Goal: Task Accomplishment & Management: Complete application form

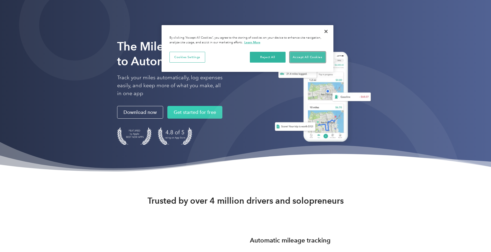
click at [316, 56] on button "Accept All Cookies" at bounding box center [308, 57] width 36 height 11
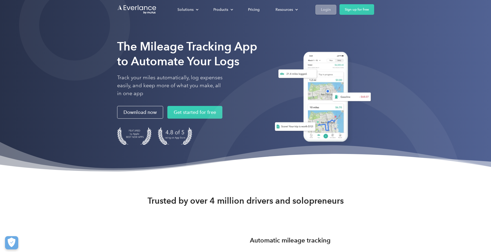
click at [328, 9] on div "Login" at bounding box center [326, 9] width 10 height 7
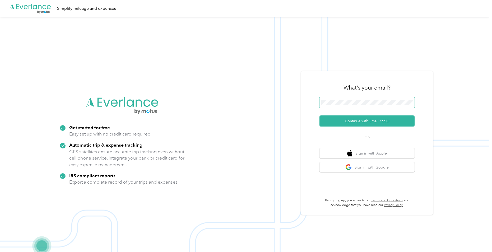
click at [367, 97] on span at bounding box center [367, 102] width 95 height 11
click at [381, 121] on button "Continue with Email / SSO" at bounding box center [367, 121] width 95 height 11
click at [366, 122] on button "Continue with Email / SSO" at bounding box center [367, 121] width 95 height 11
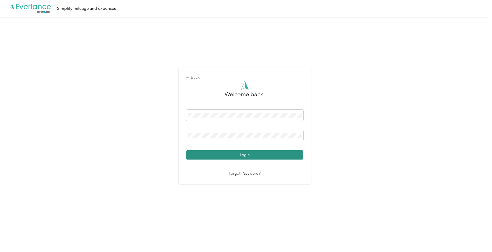
click at [241, 155] on button "Login" at bounding box center [244, 154] width 117 height 9
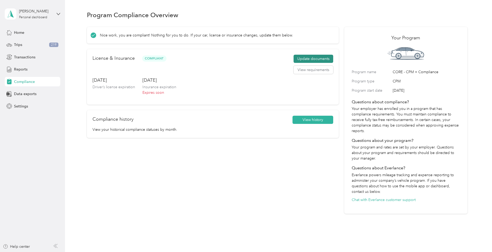
click at [322, 56] on button "Update documents" at bounding box center [314, 59] width 40 height 8
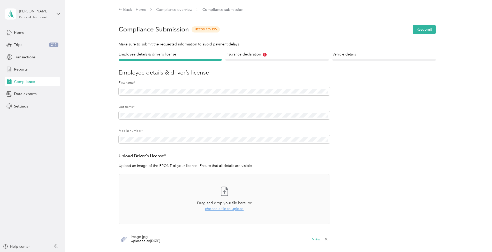
click at [258, 50] on section "Back Home Compliance overview Compliance submission Compliance Submission Needs…" at bounding box center [277, 138] width 381 height 263
click at [250, 54] on h4 "Insurance declaration" at bounding box center [277, 55] width 103 height 6
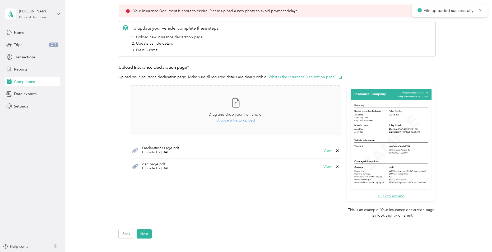
scroll to position [79, 0]
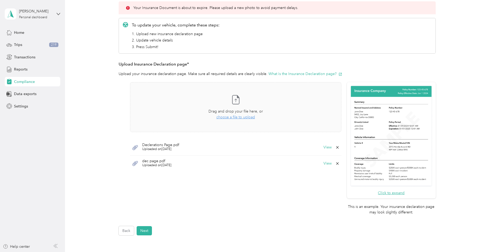
click at [336, 164] on icon at bounding box center [338, 164] width 4 height 4
click at [326, 167] on button "Yes" at bounding box center [324, 167] width 10 height 8
click at [145, 232] on button "Next" at bounding box center [144, 230] width 15 height 9
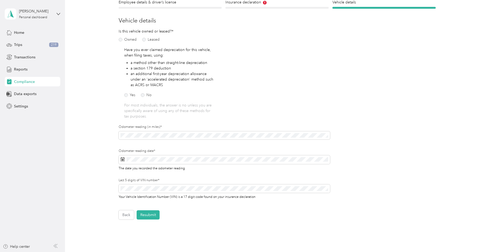
scroll to position [53, 0]
click at [74, 131] on div "Back Home Compliance overview Compliance submission Compliance Submission Needs…" at bounding box center [277, 108] width 425 height 323
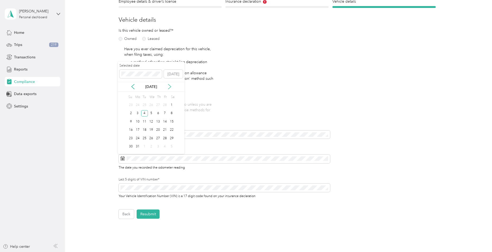
click at [169, 87] on icon at bounding box center [169, 86] width 5 height 5
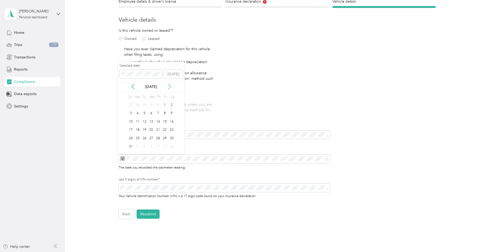
click at [169, 87] on icon at bounding box center [169, 86] width 5 height 5
click at [159, 129] on div "25" at bounding box center [158, 130] width 7 height 7
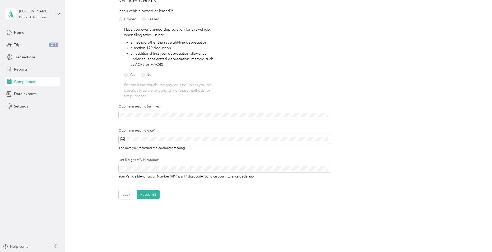
scroll to position [97, 0]
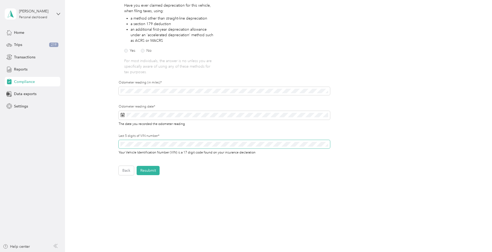
click at [108, 135] on div "Employee details & driver’s license License Insurance declaration Insurance Veh…" at bounding box center [277, 65] width 381 height 220
click at [148, 171] on button "Resubmit" at bounding box center [148, 170] width 23 height 9
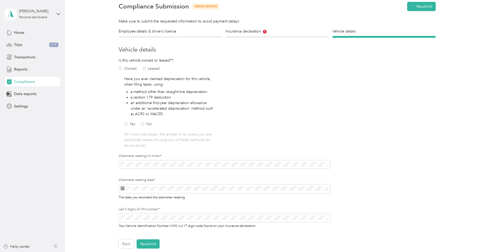
scroll to position [7, 0]
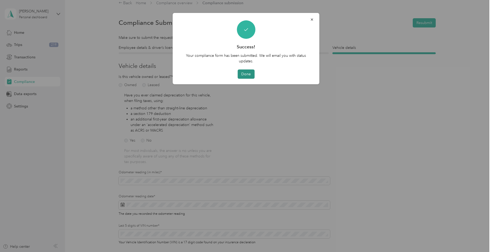
click at [248, 71] on button "Done" at bounding box center [246, 74] width 17 height 9
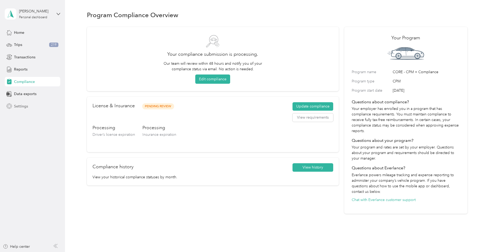
click at [27, 105] on span "Settings" at bounding box center [21, 107] width 14 height 6
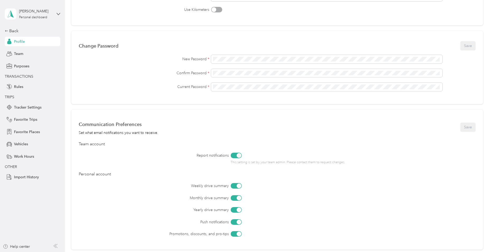
scroll to position [170, 0]
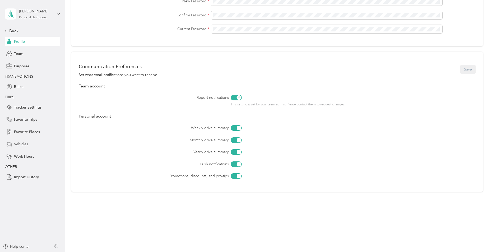
click at [19, 142] on span "Vehicles" at bounding box center [21, 144] width 14 height 6
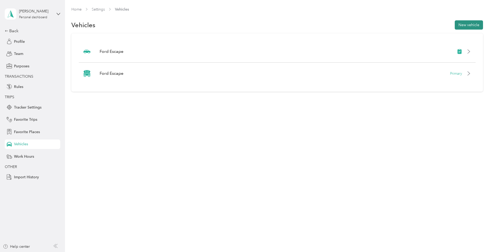
click at [479, 29] on button "New vehicle" at bounding box center [469, 24] width 28 height 9
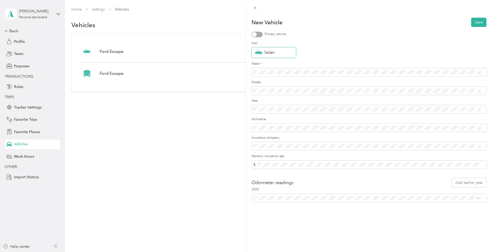
click at [290, 51] on div "Sedan" at bounding box center [274, 52] width 44 height 11
drag, startPoint x: 217, startPoint y: 142, endPoint x: 214, endPoint y: 144, distance: 3.7
click at [216, 144] on div "New Vehicle Save Primary vehicle Icon Sedan Make * Model Year Nickname Insuranc…" at bounding box center [246, 126] width 492 height 252
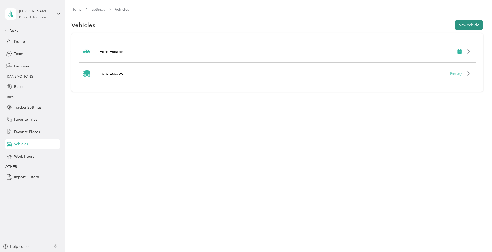
click at [475, 26] on button "New vehicle" at bounding box center [469, 24] width 28 height 9
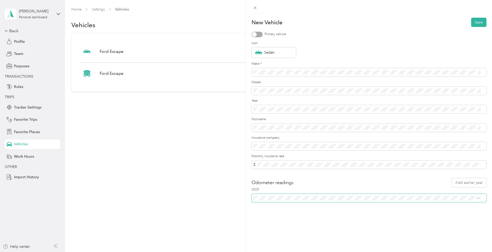
click at [268, 201] on span "mi" at bounding box center [369, 198] width 235 height 8
click at [259, 33] on div at bounding box center [257, 35] width 11 height 6
click at [475, 20] on button "Save" at bounding box center [479, 22] width 15 height 9
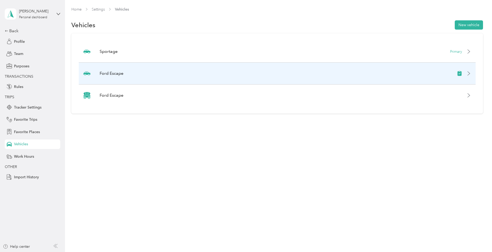
click at [453, 73] on div "Ford Escape" at bounding box center [277, 74] width 397 height 22
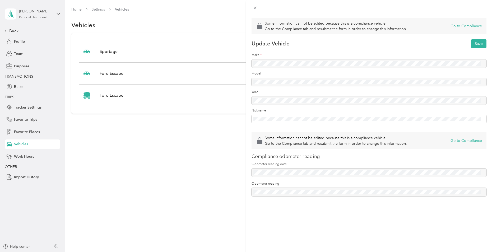
click at [304, 62] on div at bounding box center [369, 64] width 235 height 8
click at [468, 24] on button "Go to Compliance" at bounding box center [466, 26] width 31 height 6
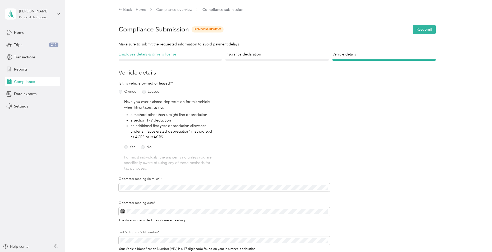
click at [163, 56] on h4 "Employee details & driver’s license" at bounding box center [170, 55] width 103 height 6
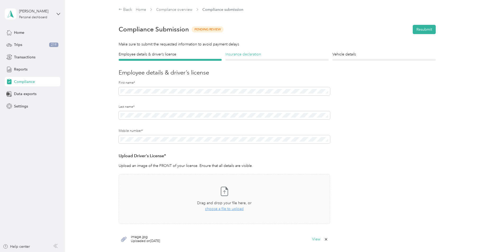
click at [253, 53] on h4 "Insurance declaration" at bounding box center [277, 55] width 103 height 6
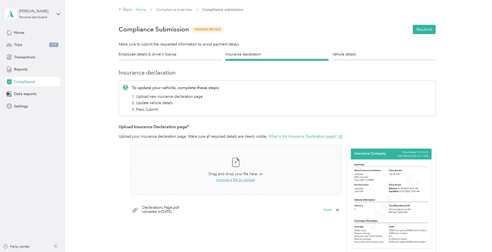
click at [145, 7] on link "Home" at bounding box center [141, 9] width 10 height 4
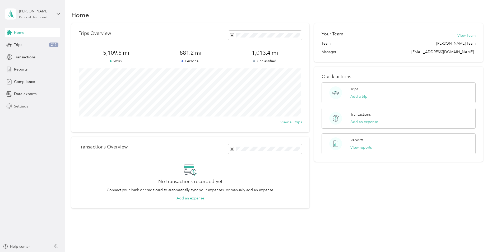
click at [20, 107] on span "Settings" at bounding box center [21, 107] width 14 height 6
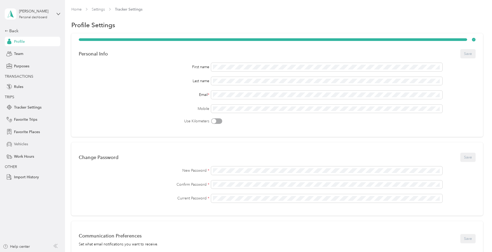
click at [20, 142] on span "Vehicles" at bounding box center [21, 144] width 14 height 6
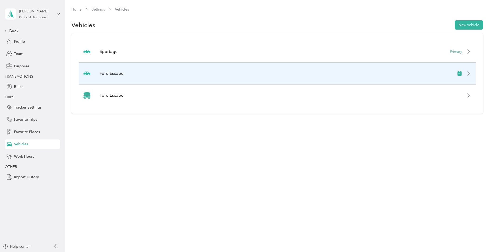
click at [427, 74] on div "Ford Escape" at bounding box center [277, 74] width 397 height 22
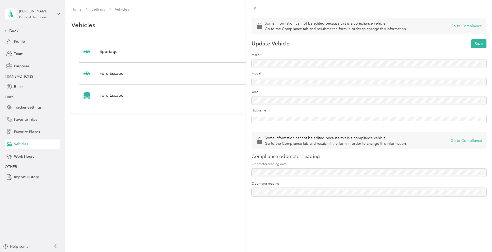
click at [144, 94] on div "Some information cannot be edited because this is a compliance vehicle. Go to t…" at bounding box center [246, 126] width 492 height 252
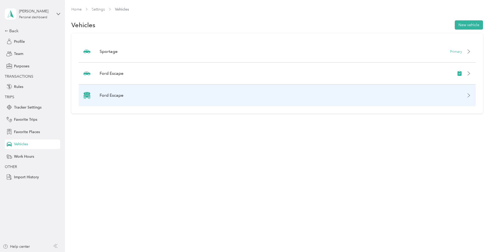
click at [291, 96] on div "Ford Escape" at bounding box center [277, 96] width 397 height 22
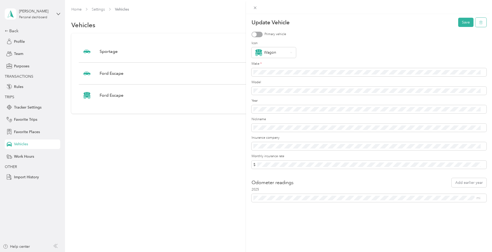
click at [480, 22] on icon "button" at bounding box center [482, 23] width 4 height 4
click at [462, 26] on button "Yes" at bounding box center [461, 26] width 10 height 8
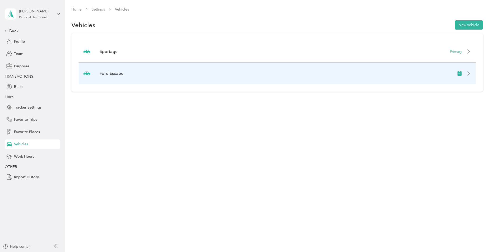
click at [437, 71] on div "Ford Escape" at bounding box center [277, 74] width 397 height 22
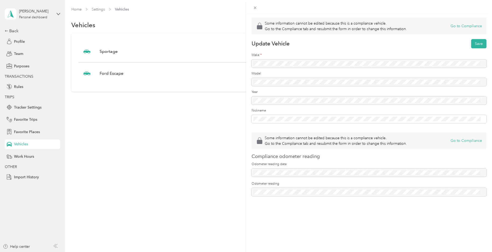
click at [184, 147] on div "Some information cannot be edited because this is a compliance vehicle. Go to t…" at bounding box center [246, 126] width 492 height 252
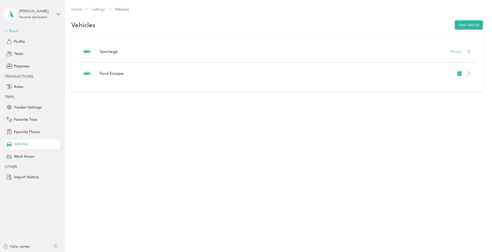
click at [14, 31] on div "Back" at bounding box center [31, 31] width 53 height 6
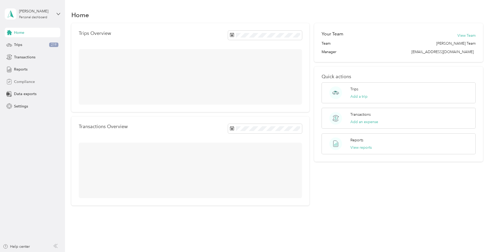
click at [27, 79] on span "Compliance" at bounding box center [24, 82] width 21 height 6
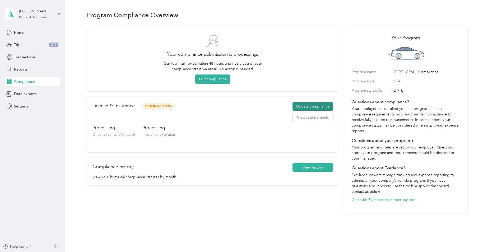
click at [324, 104] on button "Update compliance" at bounding box center [313, 106] width 41 height 8
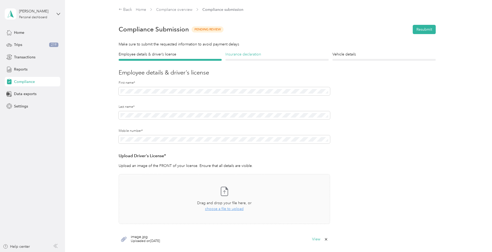
click at [245, 55] on h4 "Insurance declaration" at bounding box center [277, 55] width 103 height 6
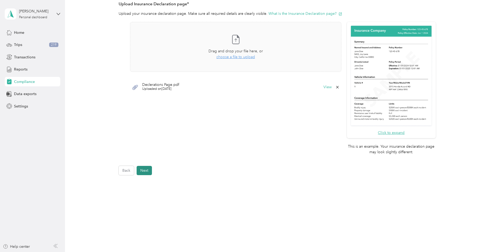
click at [146, 175] on button "Next" at bounding box center [144, 170] width 15 height 9
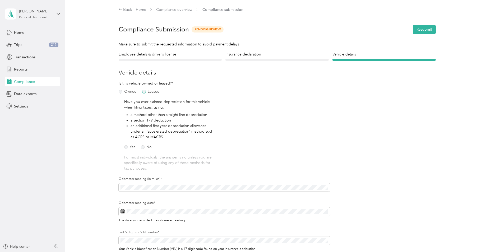
click at [149, 91] on label "Leased" at bounding box center [150, 92] width 17 height 4
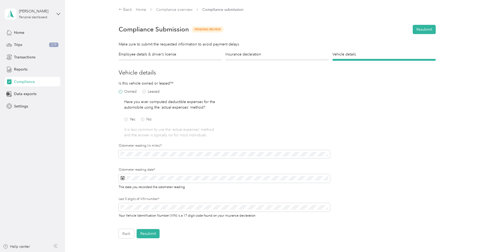
click at [132, 90] on label "Owned" at bounding box center [128, 92] width 18 height 4
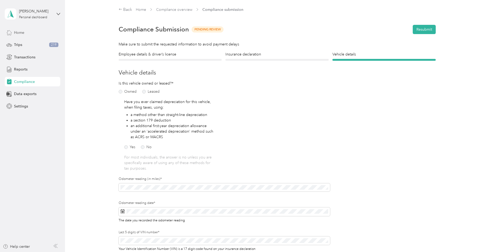
click at [28, 32] on div "Home" at bounding box center [33, 33] width 56 height 10
